Goal: Navigation & Orientation: Find specific page/section

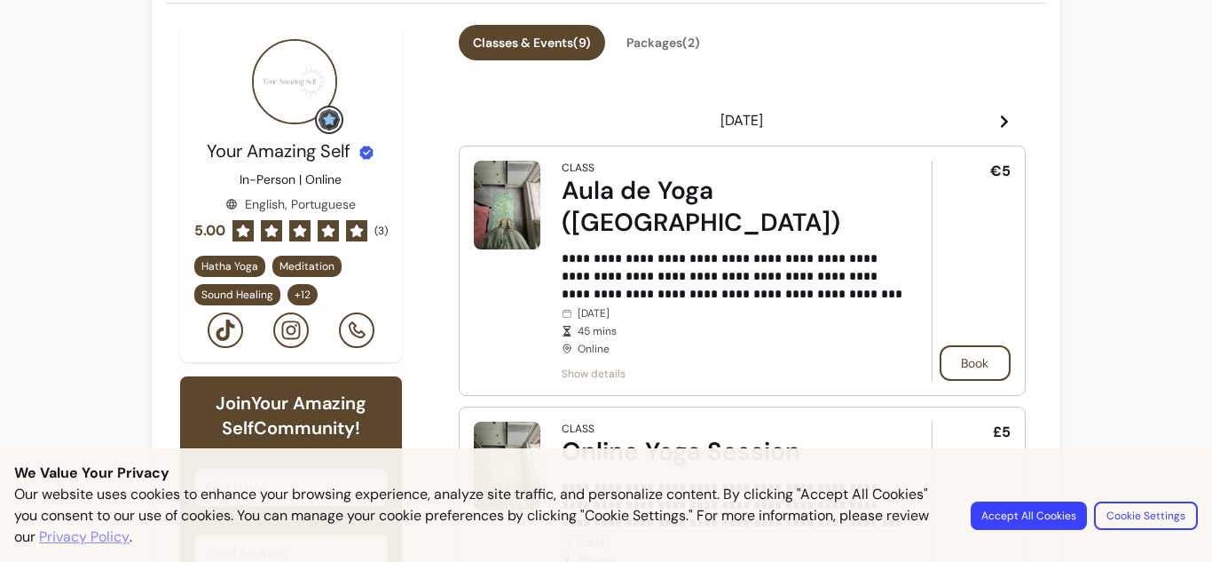
scroll to position [355, 0]
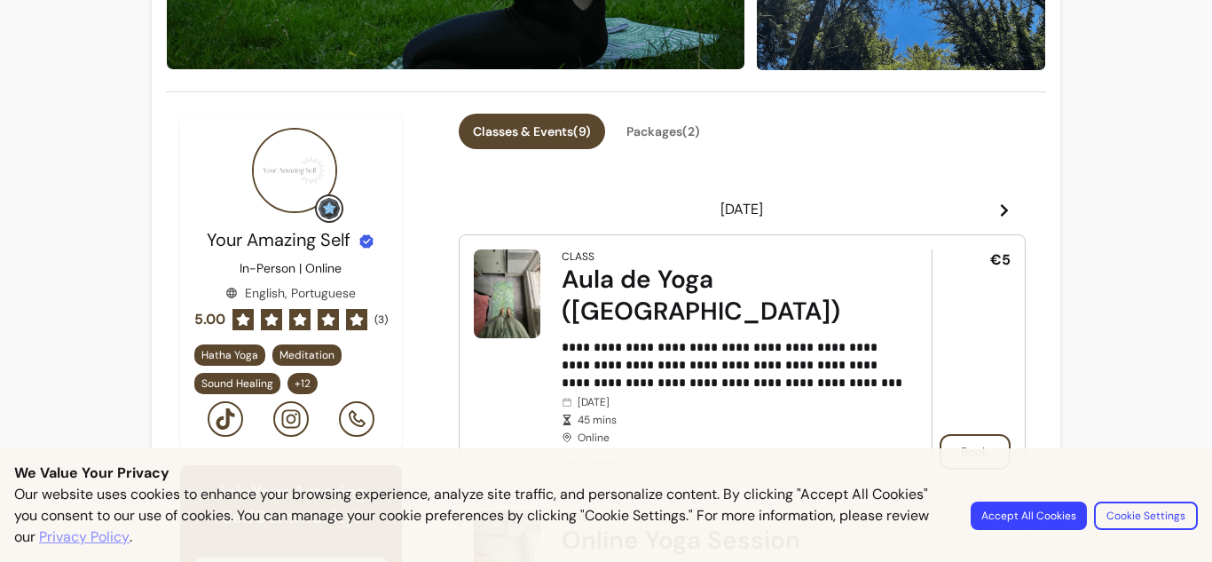
click at [997, 203] on icon at bounding box center [1004, 210] width 14 height 14
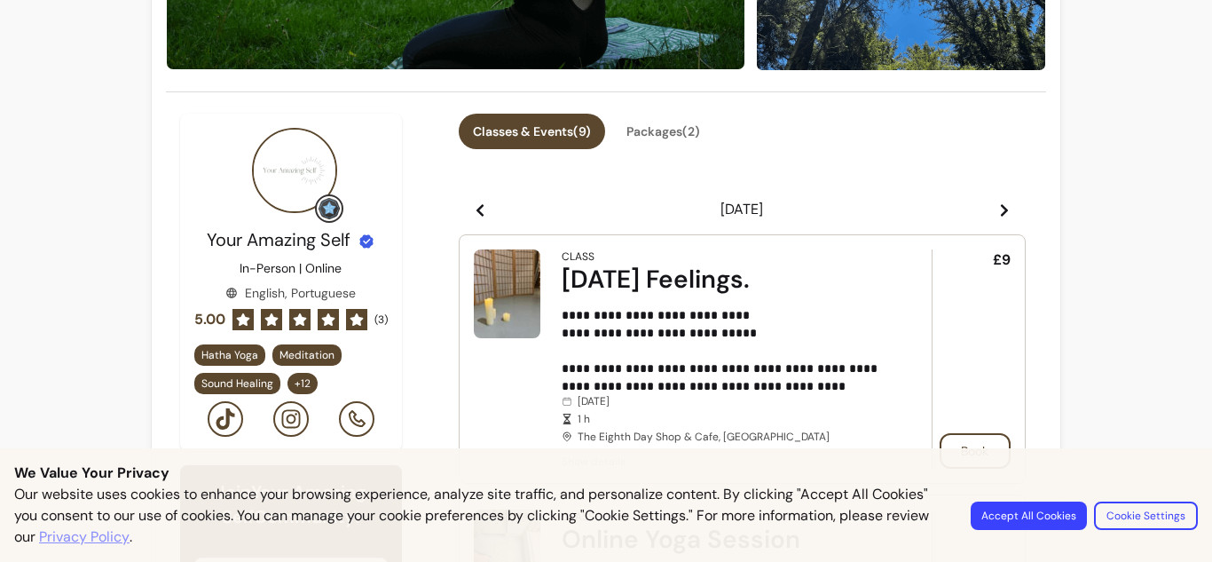
click at [997, 203] on icon at bounding box center [1004, 210] width 14 height 14
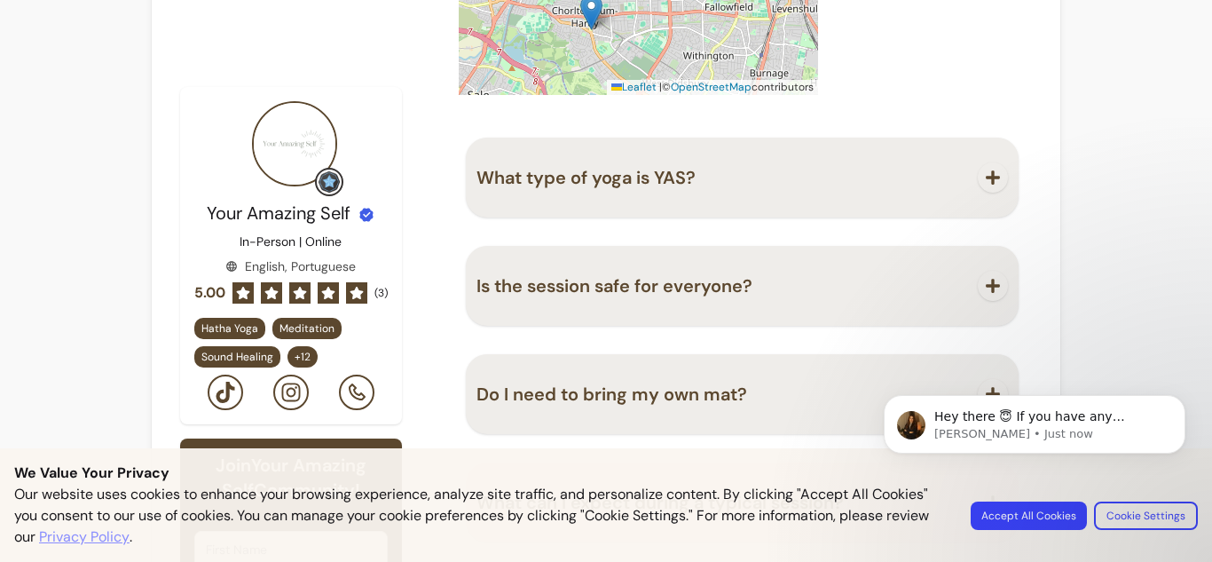
scroll to position [2032, 0]
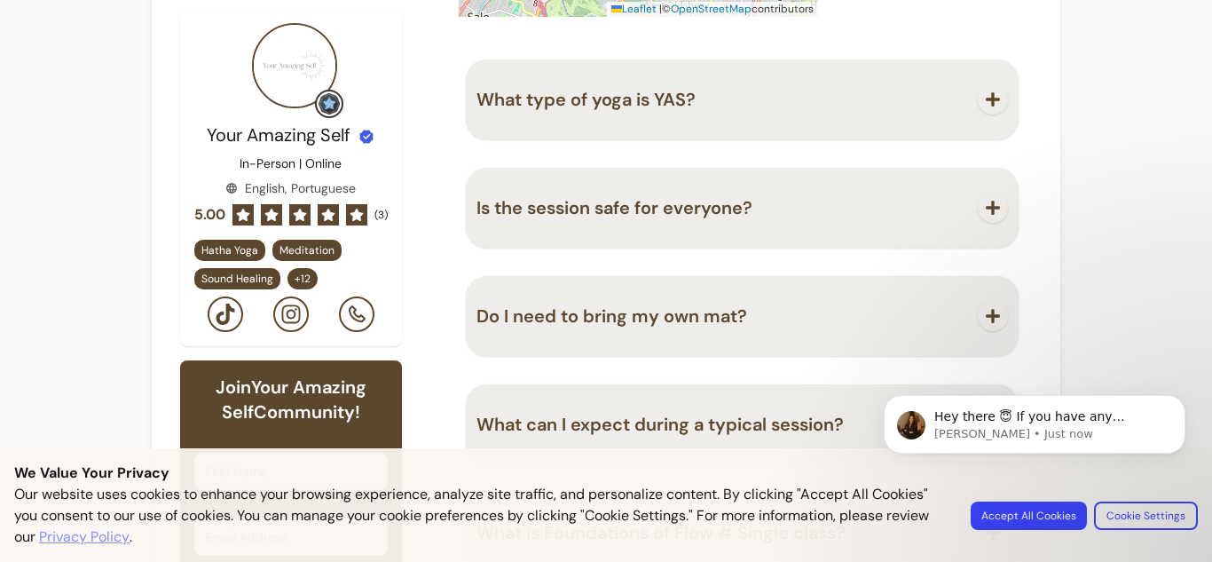
click at [1036, 522] on body "Hey there 😇 If you have any question about what you can do with Fluum, I'm here…" at bounding box center [1034, 455] width 341 height 181
click at [1041, 535] on body "Hey there 😇 If you have any question about what you can do with Fluum, I'm here…" at bounding box center [1034, 455] width 341 height 181
click at [1082, 536] on body "Hey there 😇 If you have any question about what you can do with Fluum, I'm here…" at bounding box center [1034, 455] width 341 height 181
click at [1083, 531] on body "Hey there 😇 If you have any question about what you can do with Fluum, I'm here…" at bounding box center [1034, 455] width 341 height 181
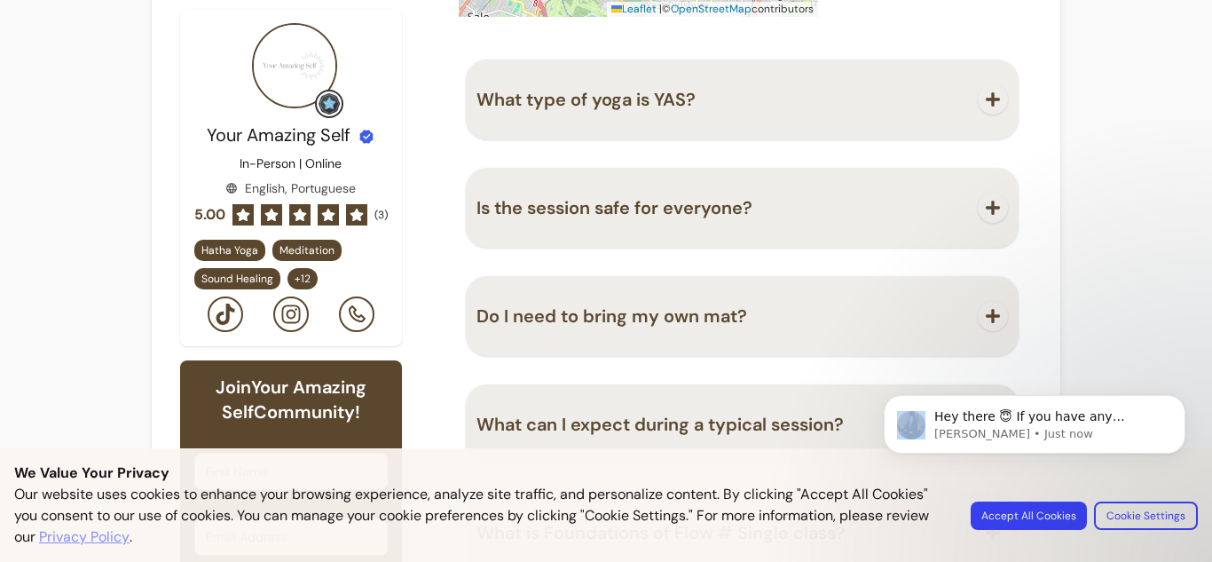
click at [1083, 531] on body "Hey there 😇 If you have any question about what you can do with Fluum, I'm here…" at bounding box center [1034, 455] width 341 height 181
click at [1176, 400] on icon "Dismiss notification" at bounding box center [1181, 400] width 10 height 10
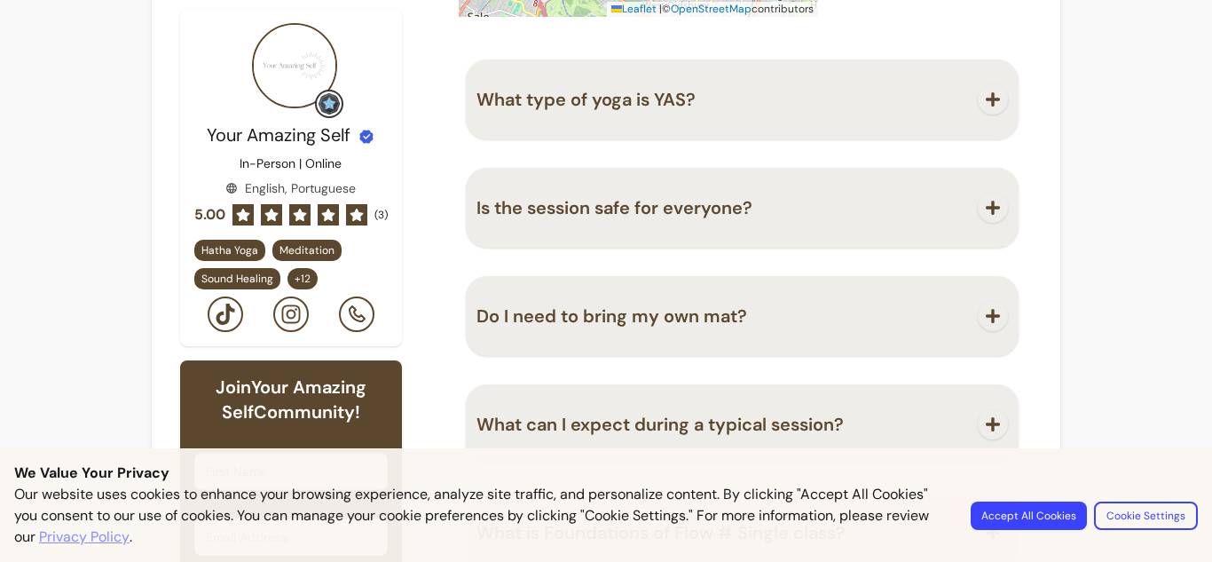
click at [1077, 530] on button "Accept All Cookies" at bounding box center [1029, 515] width 116 height 28
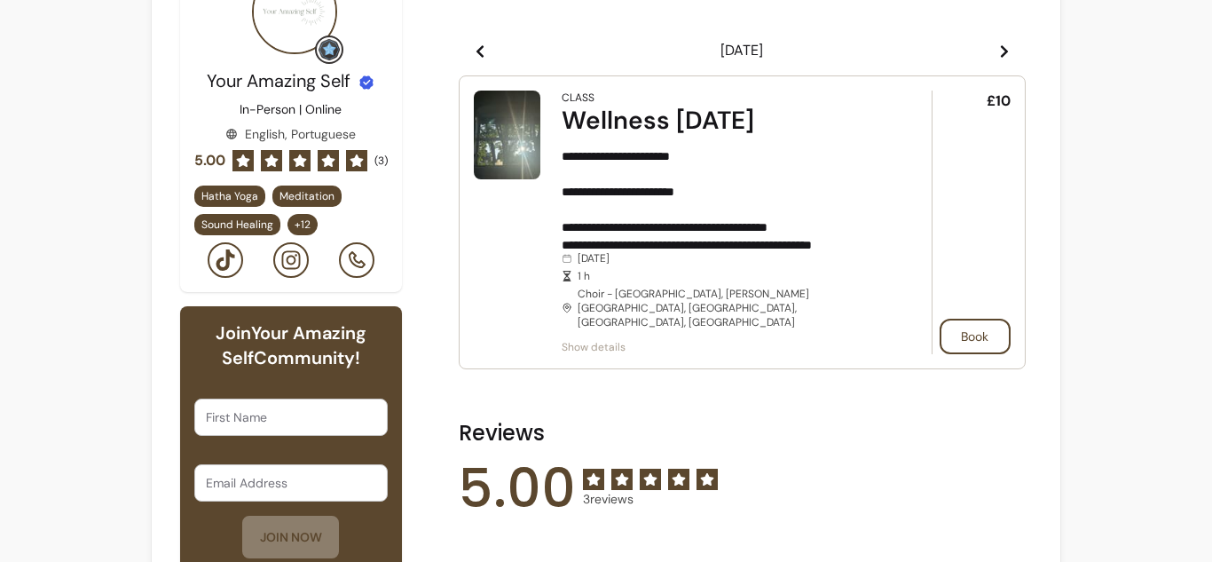
scroll to position [346, 0]
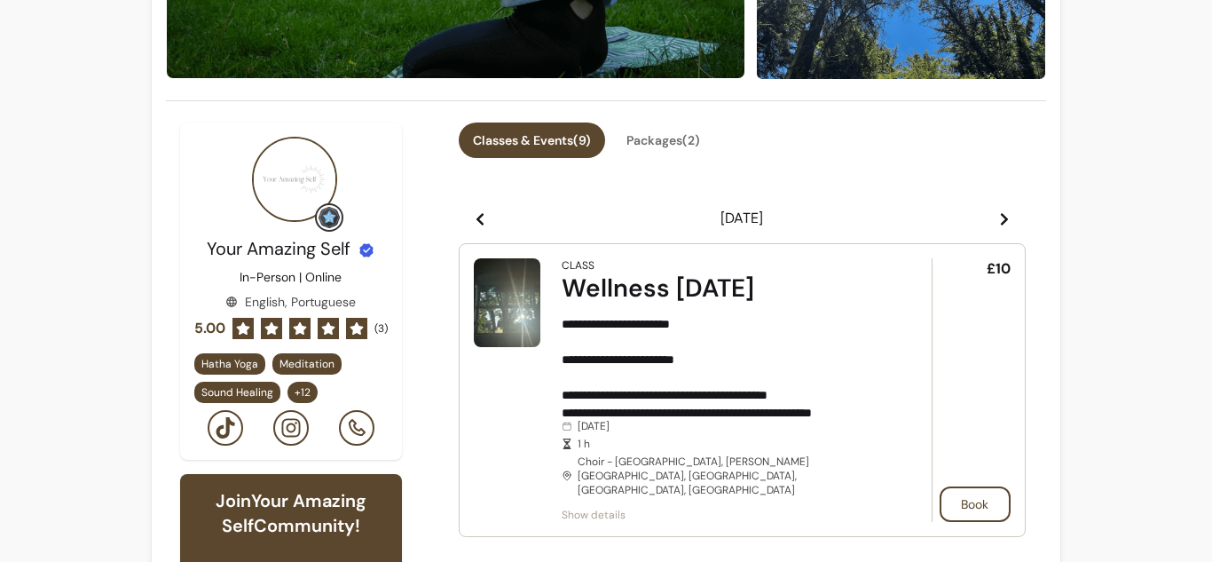
drag, startPoint x: 733, startPoint y: 161, endPoint x: 806, endPoint y: 158, distance: 73.7
click at [735, 160] on div "**********" at bounding box center [742, 332] width 567 height 421
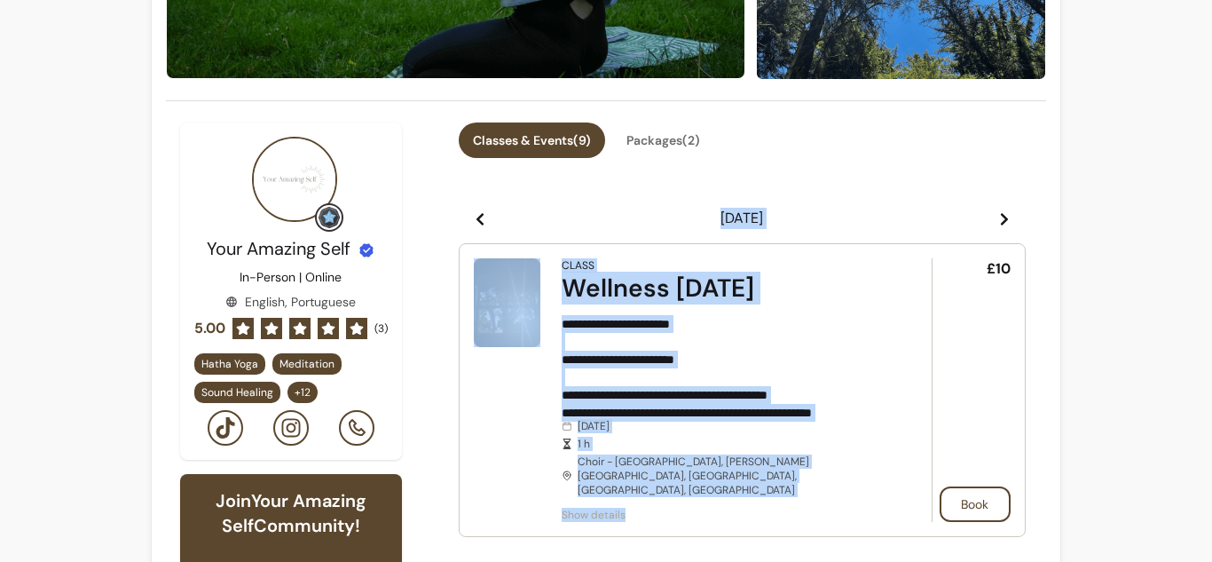
drag, startPoint x: 809, startPoint y: 151, endPoint x: 693, endPoint y: 482, distance: 350.7
